Goal: Navigation & Orientation: Go to known website

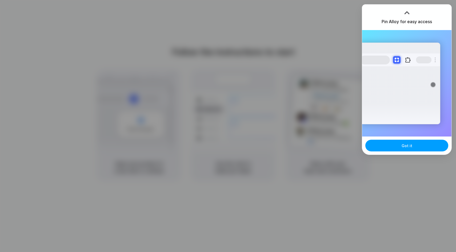
click at [399, 143] on button "Got it" at bounding box center [406, 146] width 83 height 12
